Goal: Task Accomplishment & Management: Use online tool/utility

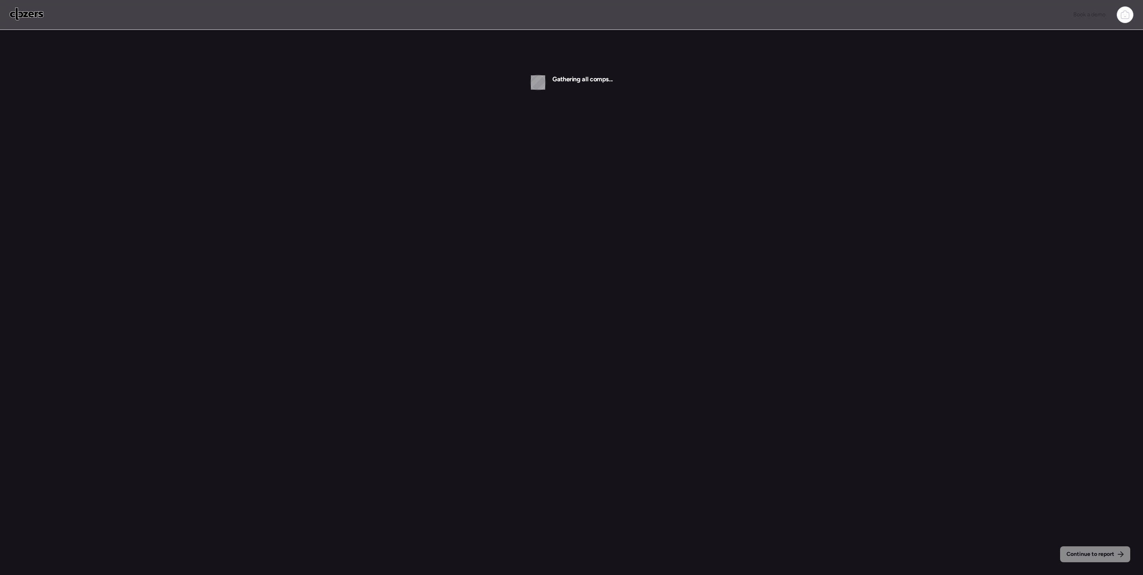
click at [556, 90] on div "Gathering all comps..." at bounding box center [571, 82] width 83 height 41
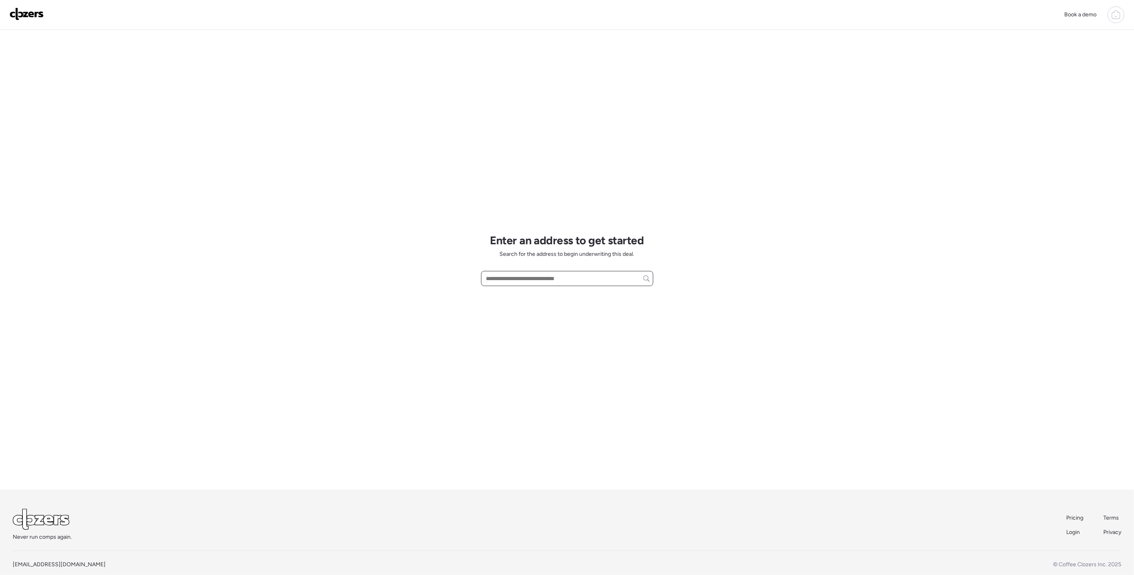
click at [509, 279] on input "text" at bounding box center [567, 278] width 165 height 11
click at [532, 291] on span "[STREET_ADDRESS]" at bounding box center [510, 293] width 52 height 8
type input "**********"
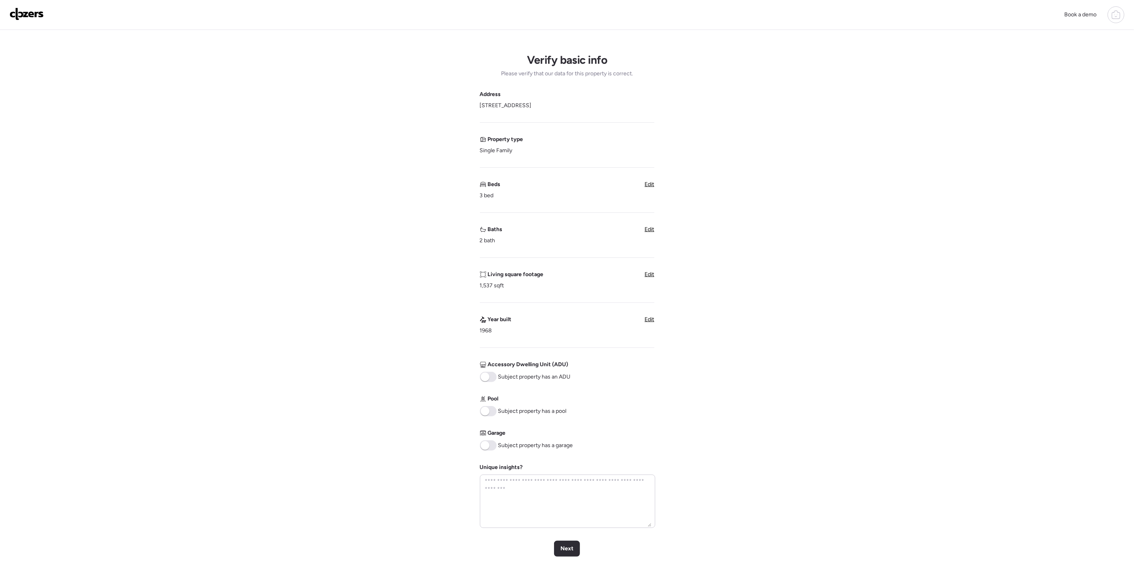
click at [487, 447] on span at bounding box center [485, 445] width 9 height 9
click at [562, 549] on span "Next" at bounding box center [566, 549] width 13 height 8
